Goal: Find specific fact: Find specific fact

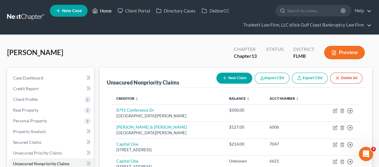
drag, startPoint x: 103, startPoint y: 12, endPoint x: 113, endPoint y: 21, distance: 13.7
click at [103, 12] on link "Home" at bounding box center [101, 10] width 25 height 11
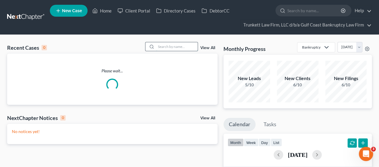
click at [163, 45] on input "search" at bounding box center [177, 46] width 42 height 9
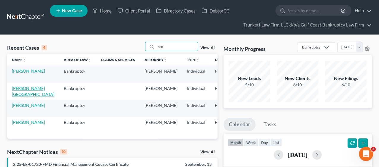
type input "sco"
click at [19, 97] on link "[PERSON_NAME][GEOGRAPHIC_DATA]" at bounding box center [33, 91] width 42 height 11
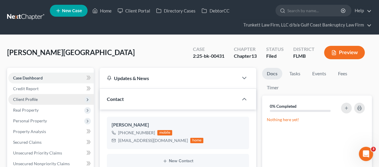
scroll to position [1887, 0]
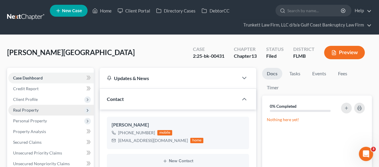
click at [24, 101] on span "Client Profile" at bounding box center [25, 99] width 25 height 5
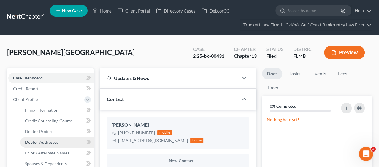
click at [36, 139] on span "Debtor Addresses" at bounding box center [41, 141] width 33 height 5
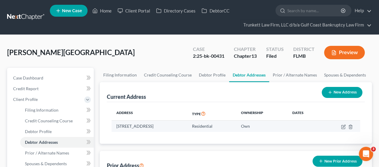
drag, startPoint x: 116, startPoint y: 124, endPoint x: 197, endPoint y: 124, distance: 80.5
click at [187, 124] on td "[STREET_ADDRESS]" at bounding box center [150, 125] width 76 height 11
copy td "[STREET_ADDRESS]"
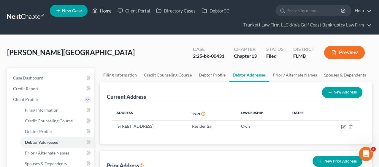
drag, startPoint x: 107, startPoint y: 9, endPoint x: 115, endPoint y: 14, distance: 9.5
click at [107, 9] on link "Home" at bounding box center [101, 10] width 25 height 11
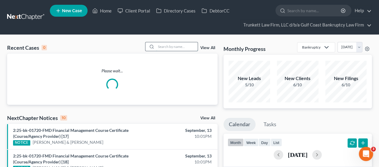
click at [166, 48] on input "search" at bounding box center [177, 46] width 42 height 9
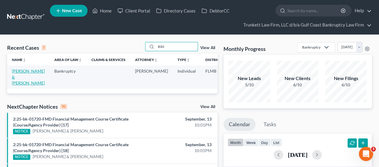
type input "Rihl"
click at [20, 82] on link "[PERSON_NAME] & [PERSON_NAME]" at bounding box center [28, 76] width 33 height 17
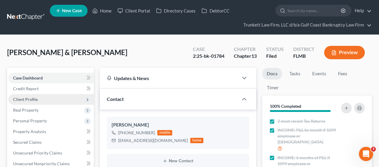
click at [26, 98] on span "Client Profile" at bounding box center [25, 99] width 25 height 5
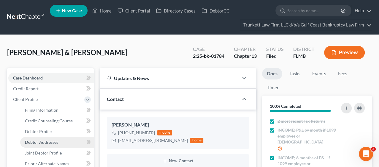
click at [37, 139] on span "Debtor Addresses" at bounding box center [41, 141] width 33 height 5
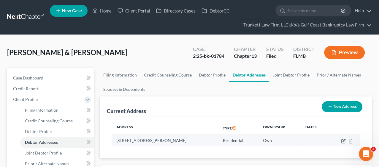
drag, startPoint x: 117, startPoint y: 140, endPoint x: 191, endPoint y: 141, distance: 73.7
click at [191, 141] on td "[STREET_ADDRESS][PERSON_NAME]" at bounding box center [165, 140] width 106 height 11
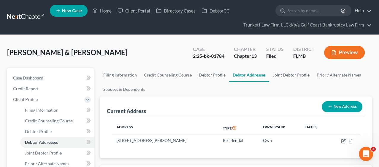
copy td "[STREET_ADDRESS][PERSON_NAME]"
drag, startPoint x: 105, startPoint y: 12, endPoint x: 123, endPoint y: 15, distance: 18.1
click at [105, 12] on link "Home" at bounding box center [101, 10] width 25 height 11
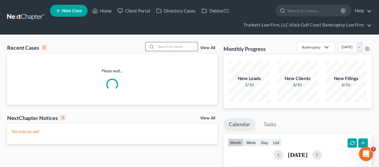
click at [168, 47] on input "search" at bounding box center [177, 46] width 42 height 9
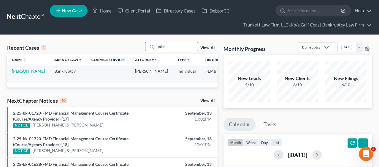
type input "mied"
click at [16, 73] on link "[PERSON_NAME]" at bounding box center [28, 70] width 33 height 5
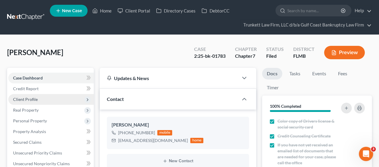
click at [32, 95] on span "Client Profile" at bounding box center [51, 99] width 86 height 11
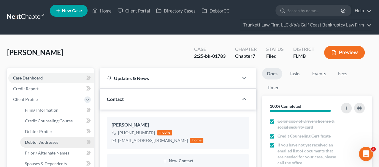
click at [46, 139] on span "Debtor Addresses" at bounding box center [41, 141] width 33 height 5
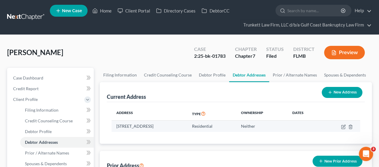
drag, startPoint x: 117, startPoint y: 126, endPoint x: 193, endPoint y: 123, distance: 76.7
click at [187, 123] on td "[STREET_ADDRESS]" at bounding box center [150, 125] width 76 height 11
copy td "[STREET_ADDRESS]"
